Goal: Information Seeking & Learning: Learn about a topic

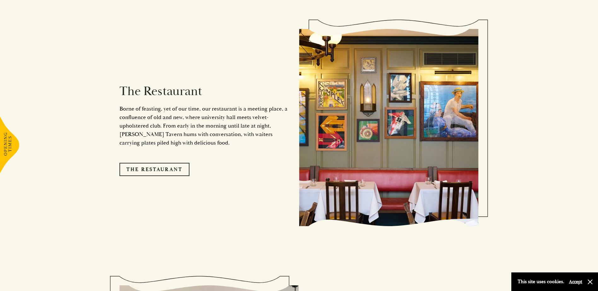
scroll to position [568, 0]
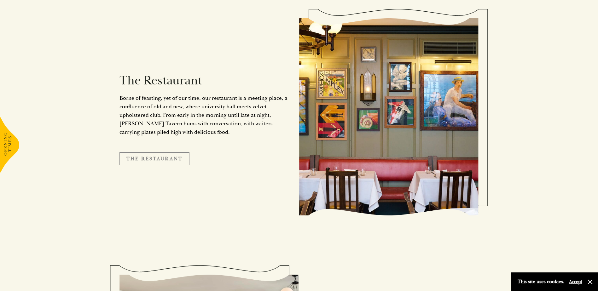
click at [172, 152] on link "The Restaurant" at bounding box center [155, 158] width 70 height 13
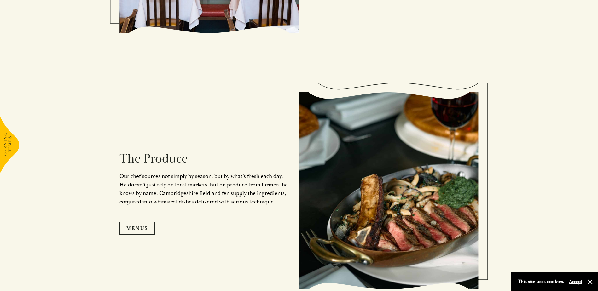
scroll to position [662, 0]
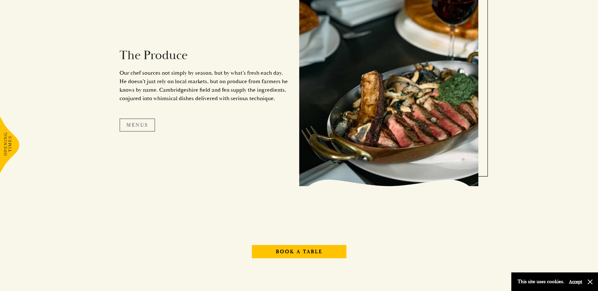
click at [132, 125] on link "Menus" at bounding box center [138, 125] width 36 height 13
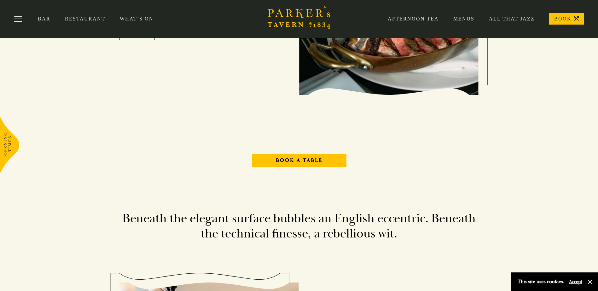
scroll to position [694, 0]
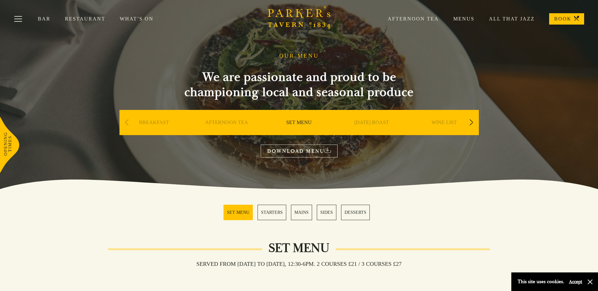
click at [304, 214] on link "MAINS" at bounding box center [301, 212] width 21 height 15
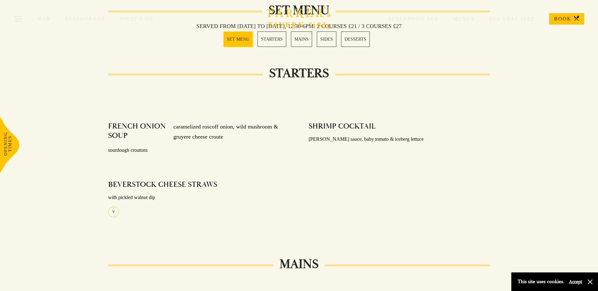
scroll to position [156, 0]
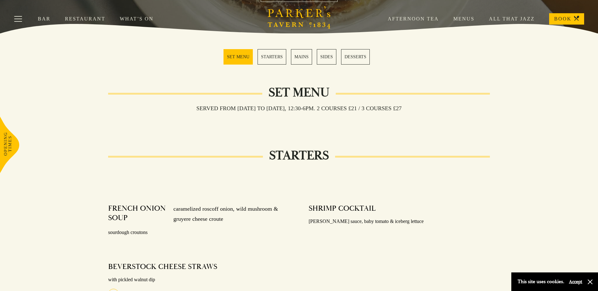
click at [298, 57] on link "MAINS" at bounding box center [301, 56] width 21 height 15
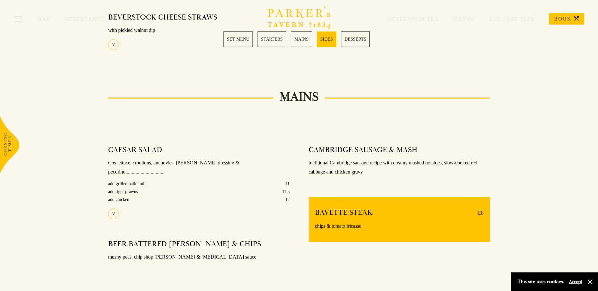
scroll to position [503, 0]
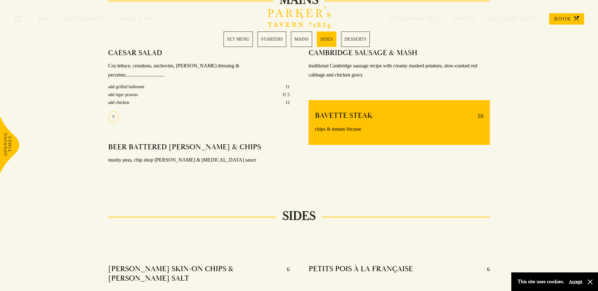
click at [302, 40] on link "MAINS" at bounding box center [301, 39] width 21 height 15
click at [243, 40] on link "SET MENU" at bounding box center [238, 39] width 29 height 15
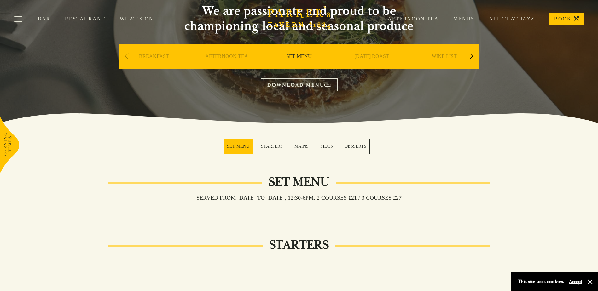
scroll to position [59, 0]
